Goal: Task Accomplishment & Management: Use online tool/utility

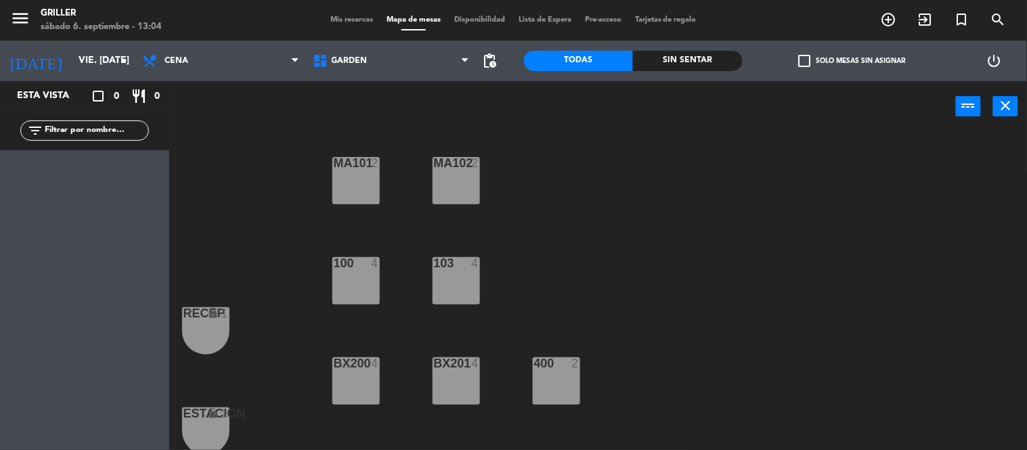
click at [511, 89] on div "power_input close" at bounding box center [562, 106] width 787 height 51
click at [107, 66] on input "vie. [DATE]" at bounding box center [136, 61] width 129 height 24
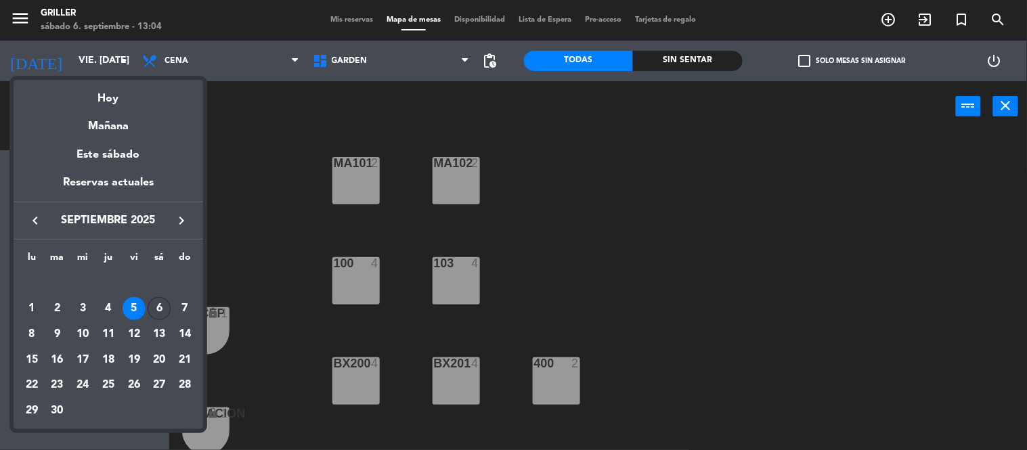
click at [159, 312] on div "6" at bounding box center [159, 308] width 23 height 23
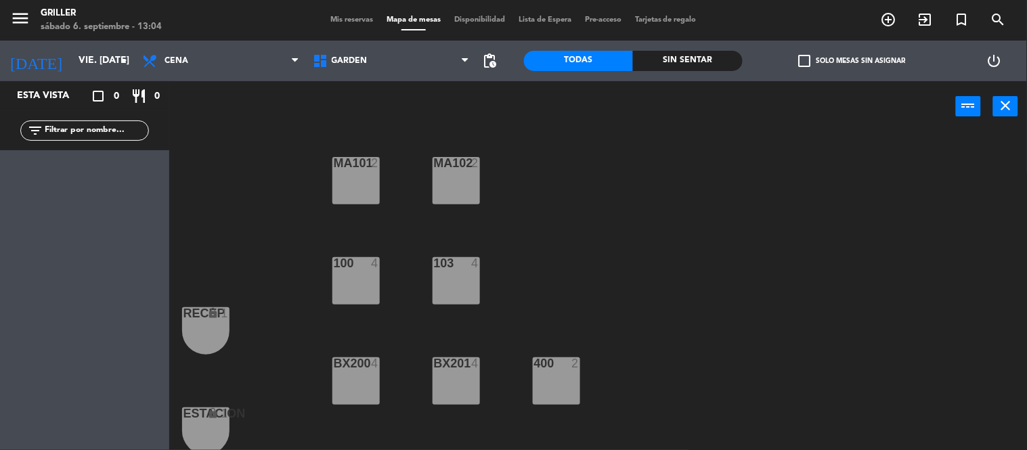
type input "sáb. [DATE]"
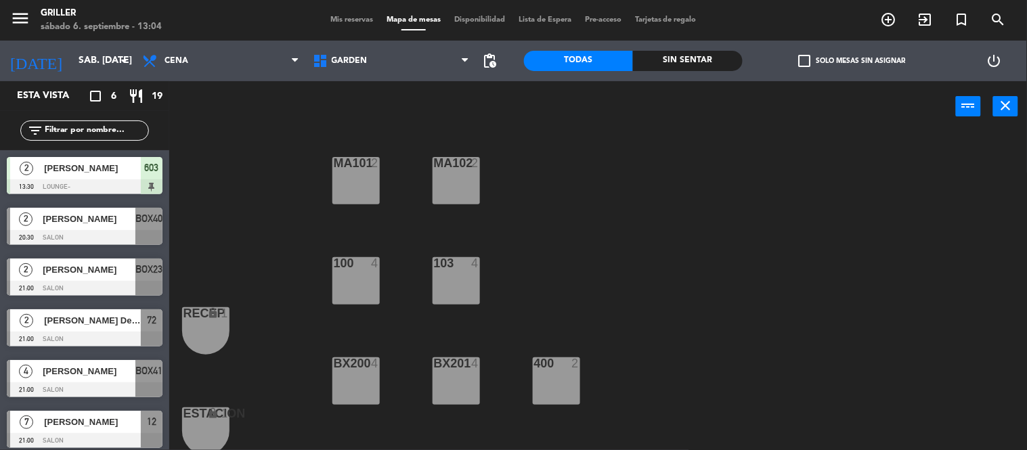
click at [845, 254] on div "MA101 2 MA102 2 103 4 100 4 RECEP lock 1 BX200 4 BX201 4 400 2 ESTACION lock 1 …" at bounding box center [603, 292] width 848 height 318
click at [619, 218] on div "MA101 2 MA102 2 103 4 100 4 RECEP lock 1 BX200 4 BX201 4 400 2 ESTACION lock 1 …" at bounding box center [603, 292] width 848 height 318
click at [417, 54] on span "GARDEN" at bounding box center [391, 61] width 171 height 30
click at [255, 219] on div "MA101 2 MA102 2 103 4 100 4 RECEP lock 1 BX200 4 BX201 4 400 2 ESTACION lock 1 …" at bounding box center [603, 292] width 848 height 318
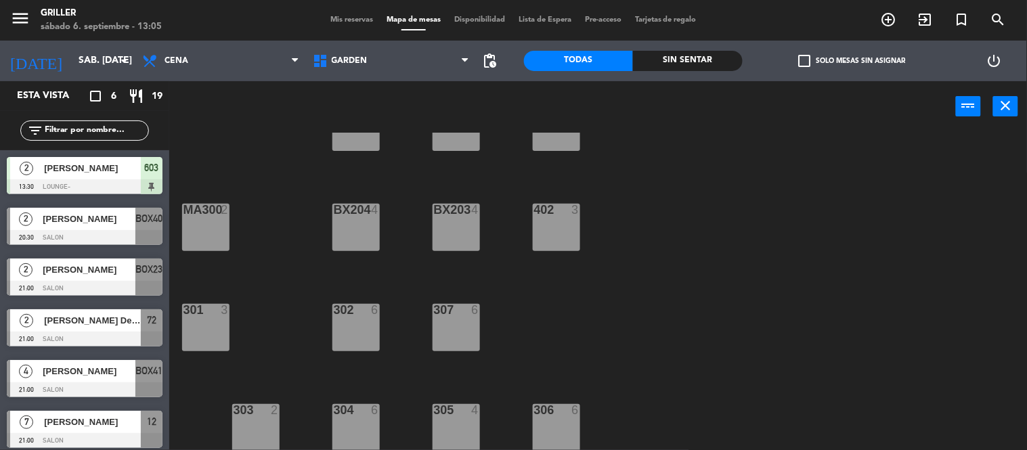
scroll to position [324, 0]
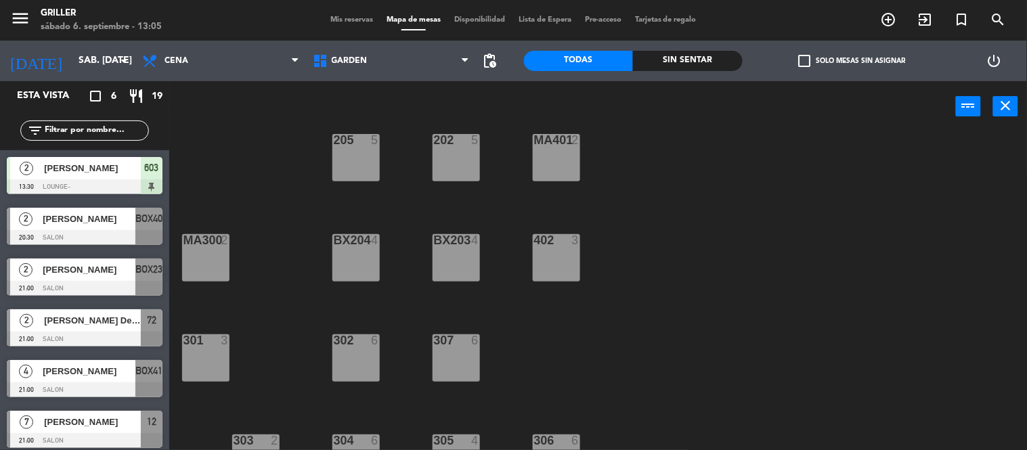
click at [336, 15] on div "Mis reservas Mapa de mesas Disponibilidad Lista de Espera Pre-acceso Tarjetas d…" at bounding box center [514, 20] width 380 height 12
click at [335, 19] on span "Mis reservas" at bounding box center [352, 19] width 56 height 7
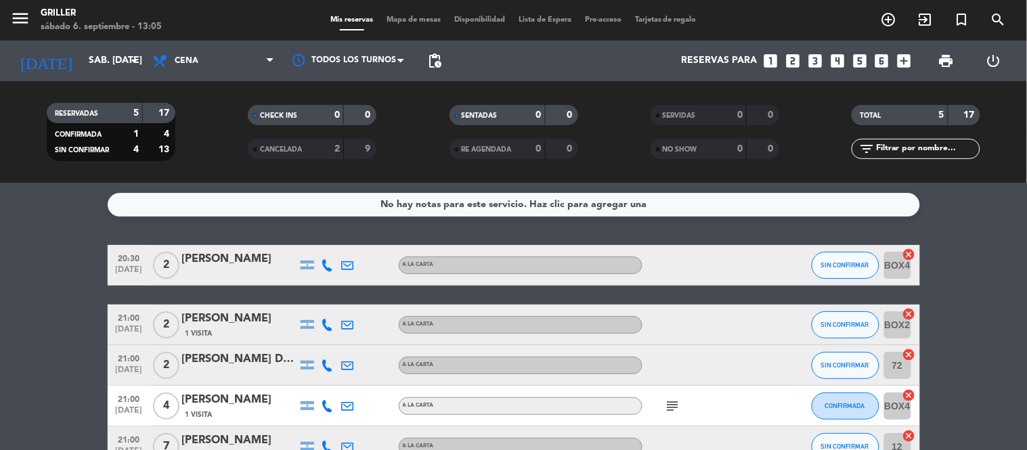
click at [992, 282] on bookings-row "20:30 [DATE] 2 [PERSON_NAME] A [PERSON_NAME] SIN CONFIRMAR BOX40 cancel 21:00 […" at bounding box center [513, 356] width 1027 height 222
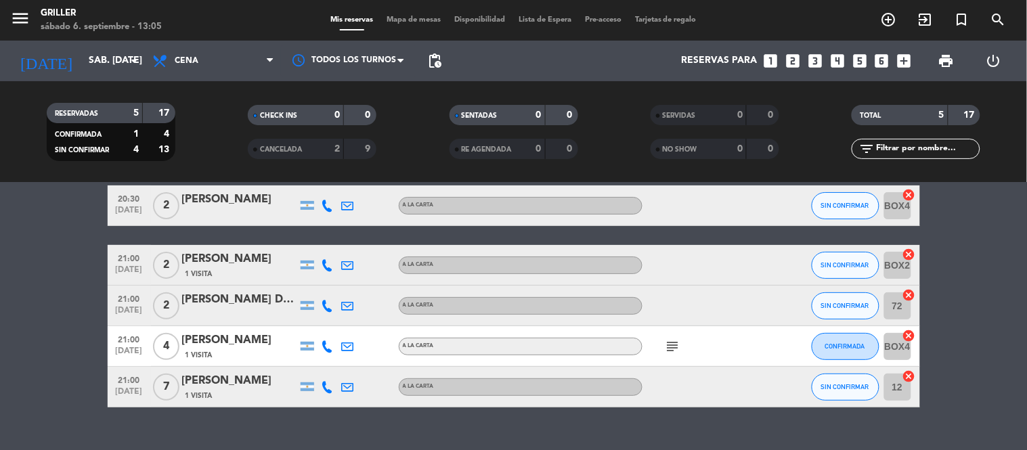
scroll to position [30, 0]
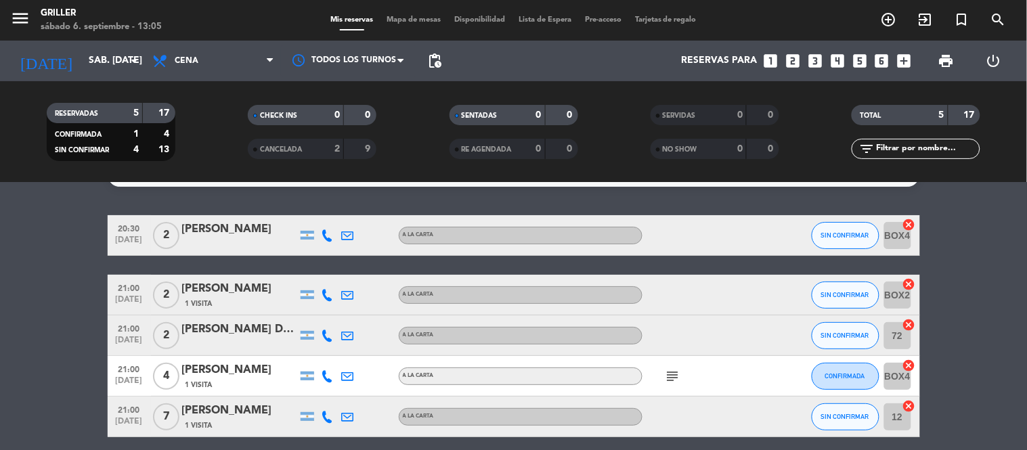
click at [208, 29] on div "menu Griller sábado 6. septiembre - 13:05" at bounding box center [128, 21] width 257 height 32
click at [402, 21] on span "Mapa de mesas" at bounding box center [414, 19] width 68 height 7
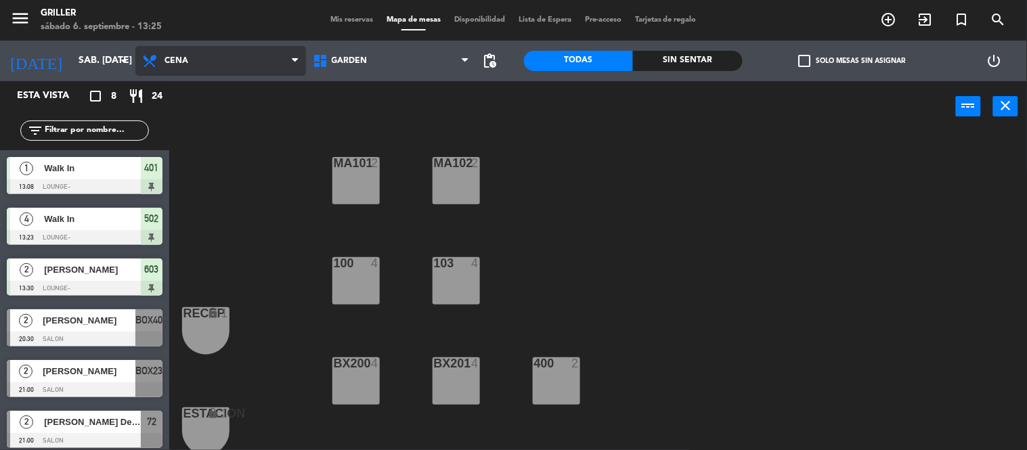
click at [256, 62] on span "Cena" at bounding box center [220, 61] width 171 height 30
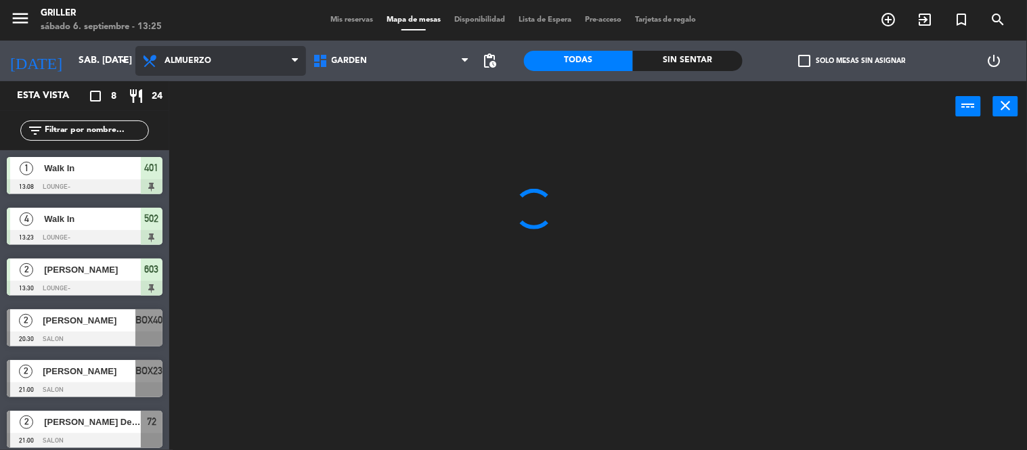
click at [226, 89] on ng-component "menu Griller sábado 6. septiembre - 13:25 Mis reservas Mapa de mesas Disponibil…" at bounding box center [513, 225] width 1027 height 451
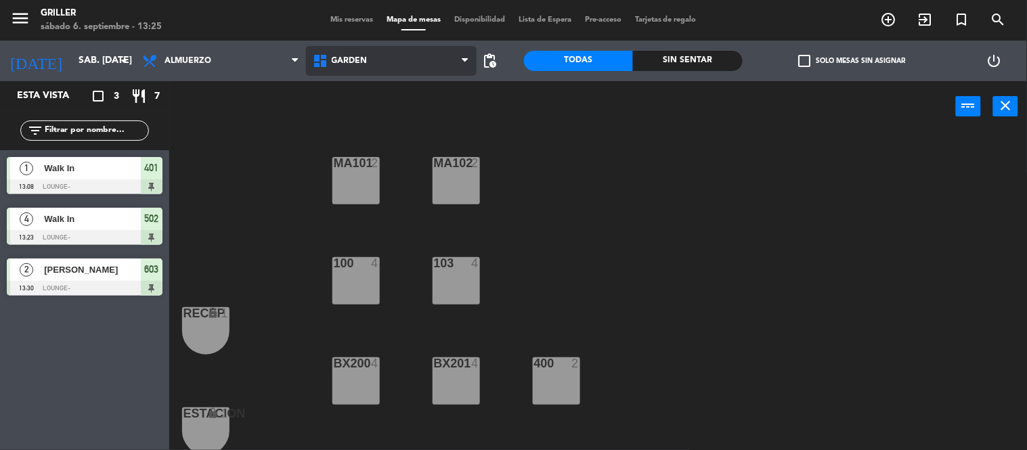
click at [454, 68] on span "GARDEN" at bounding box center [391, 61] width 171 height 30
click at [632, 259] on div "MA101 2 MA102 2 103 4 100 4 RECEP lock 1 BX200 4 BX201 4 400 2 ESTACION lock 1 …" at bounding box center [603, 292] width 848 height 318
click at [389, 70] on span "GARDEN" at bounding box center [391, 61] width 171 height 30
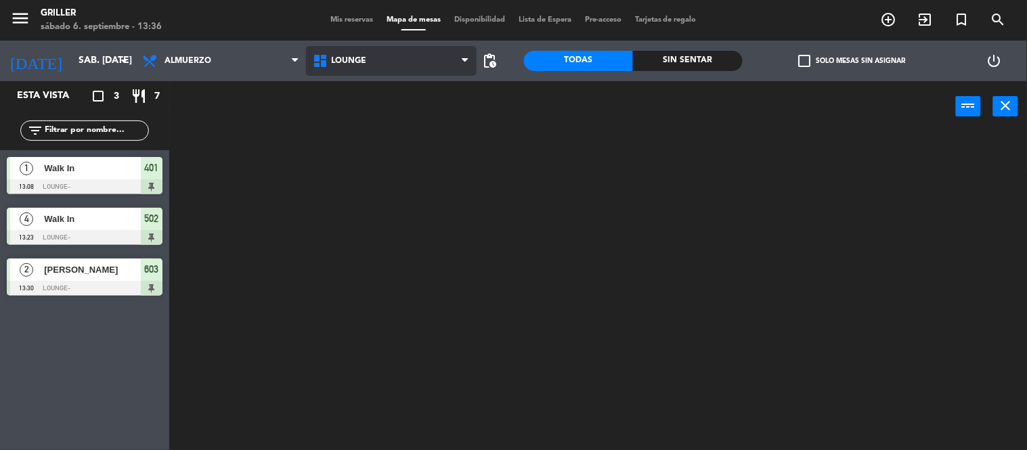
click at [361, 114] on ng-component "menu Griller sábado 6. septiembre - 13:36 Mis reservas Mapa de mesas Disponibil…" at bounding box center [513, 225] width 1027 height 451
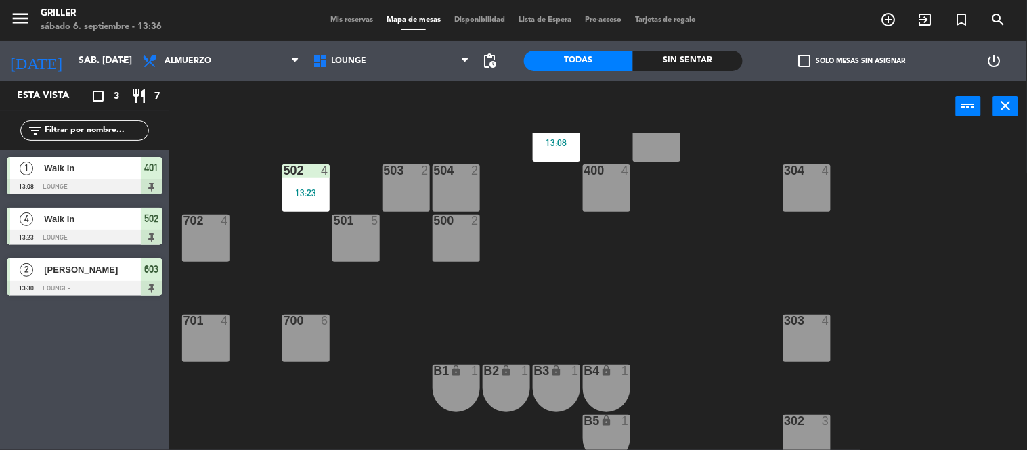
scroll to position [344, 0]
click at [202, 352] on div "701 4" at bounding box center [205, 337] width 47 height 47
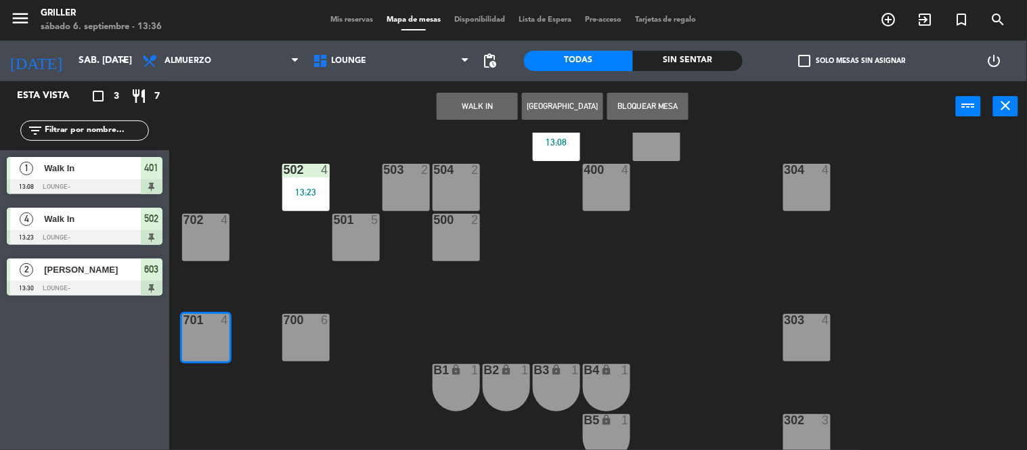
click at [469, 116] on button "WALK IN" at bounding box center [477, 106] width 81 height 27
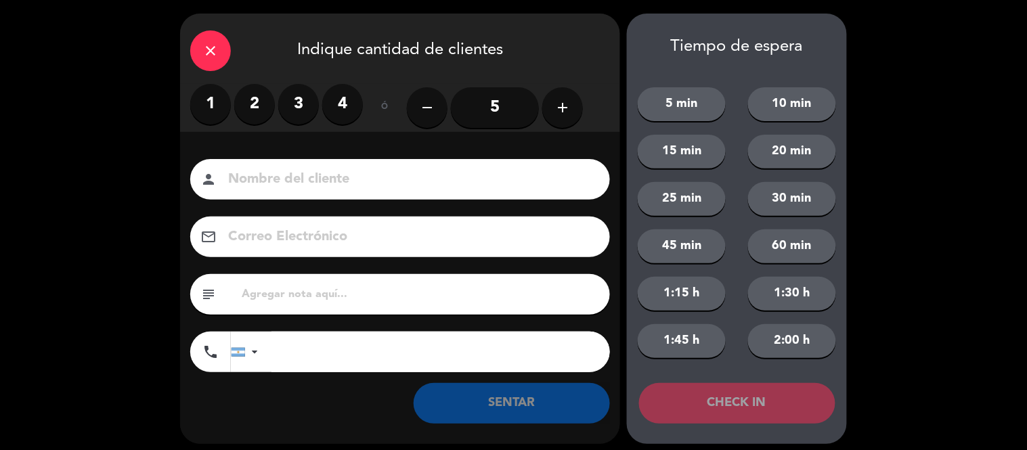
click at [261, 106] on label "2" at bounding box center [254, 104] width 41 height 41
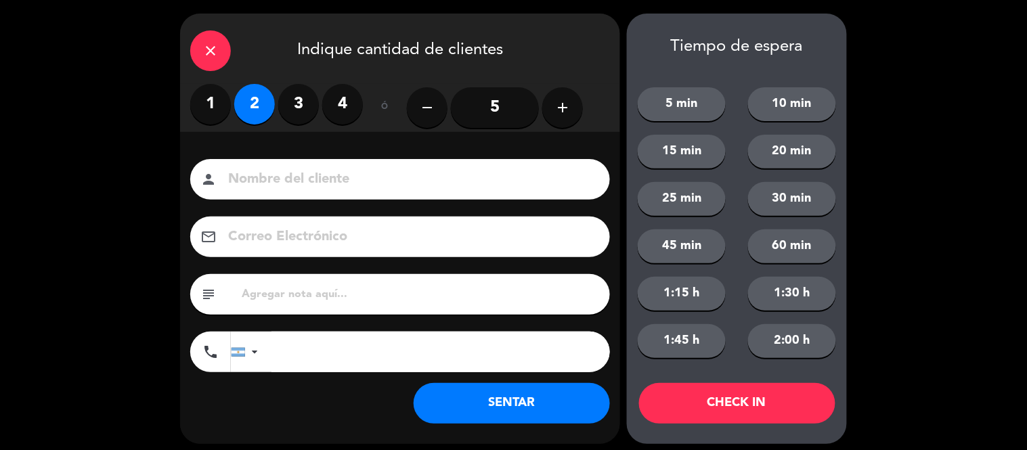
click at [488, 415] on button "SENTAR" at bounding box center [512, 403] width 196 height 41
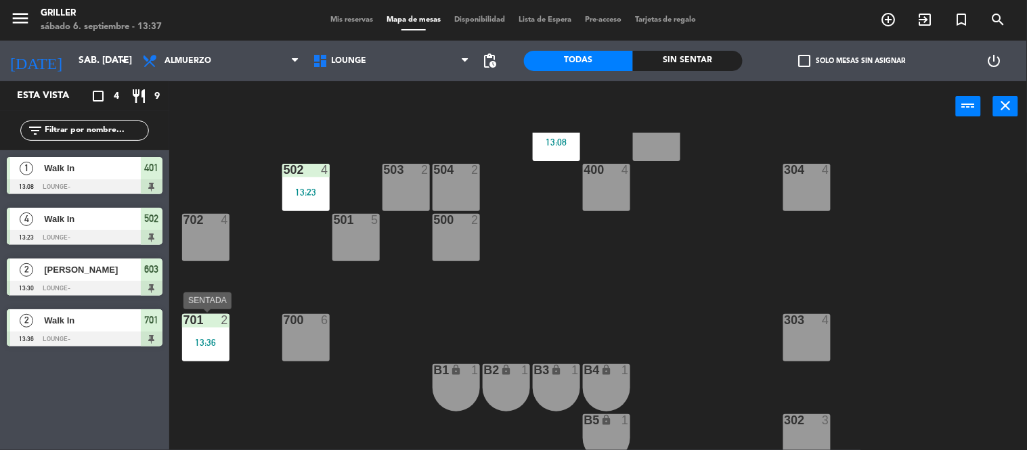
click at [205, 333] on div "701 2 13:36" at bounding box center [205, 337] width 47 height 47
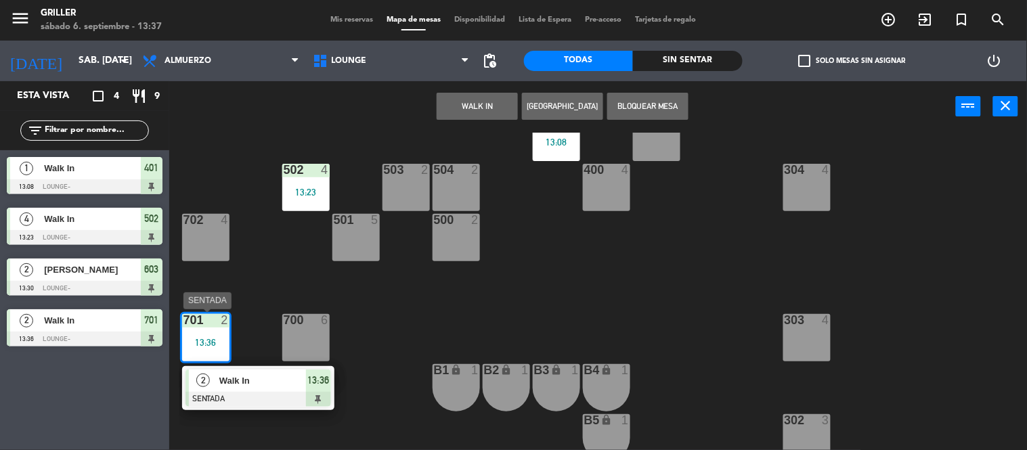
click at [295, 376] on span "Walk In" at bounding box center [262, 381] width 87 height 14
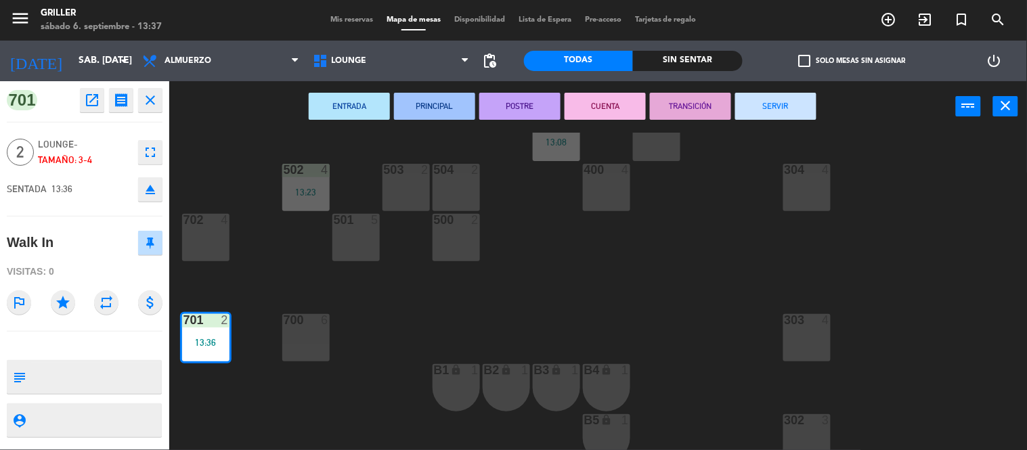
click at [18, 152] on span "2" at bounding box center [20, 152] width 27 height 27
click at [96, 104] on icon "open_in_new" at bounding box center [92, 100] width 16 height 16
